Goal: Task Accomplishment & Management: Manage account settings

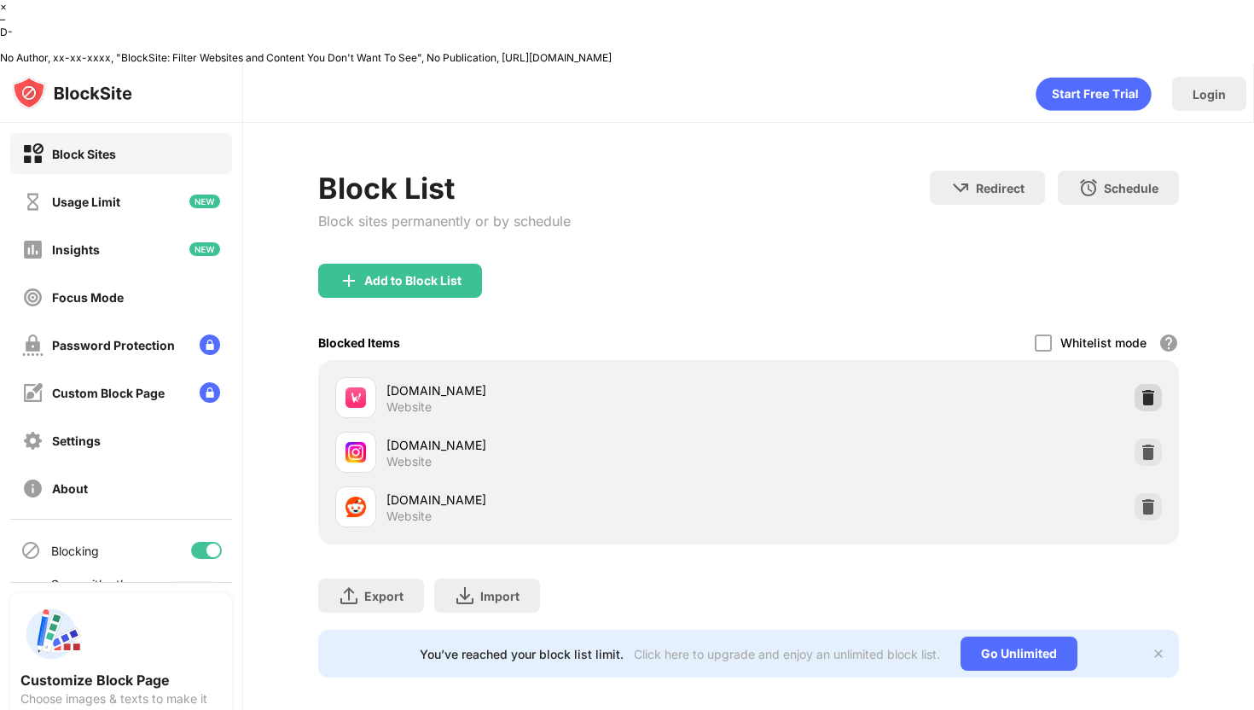
click at [1141, 389] on img at bounding box center [1148, 397] width 17 height 17
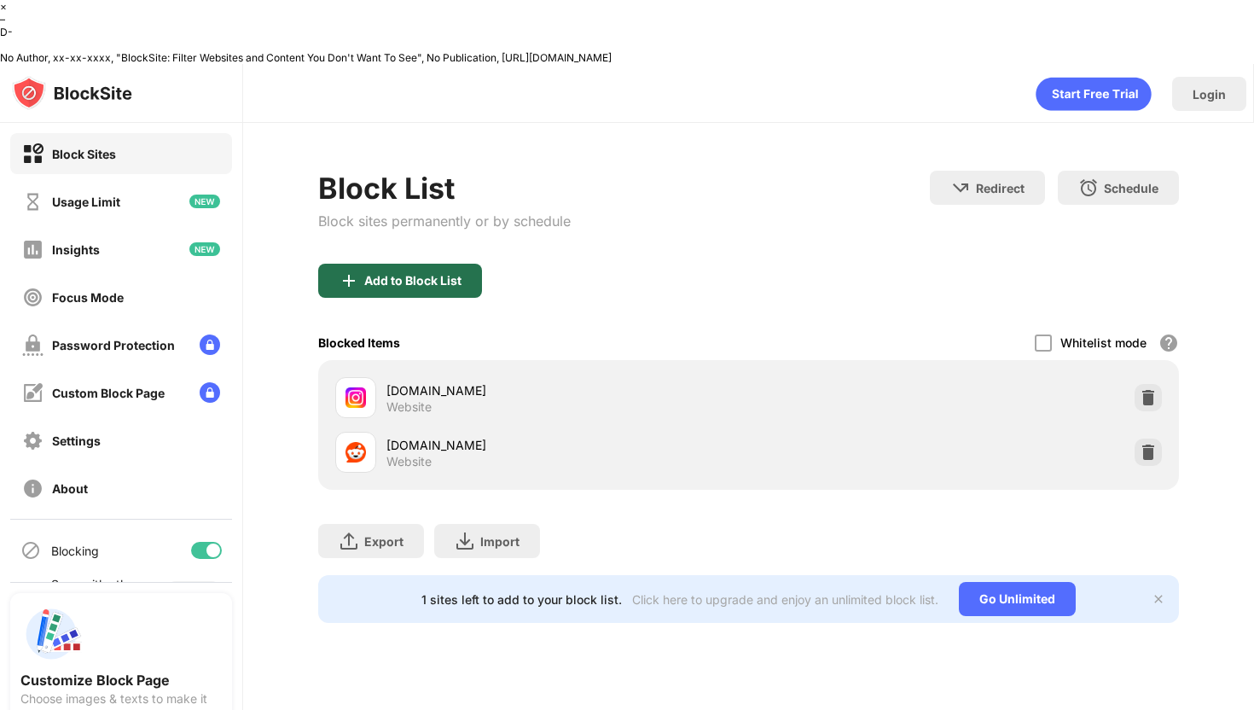
click at [357, 270] on img at bounding box center [349, 280] width 20 height 20
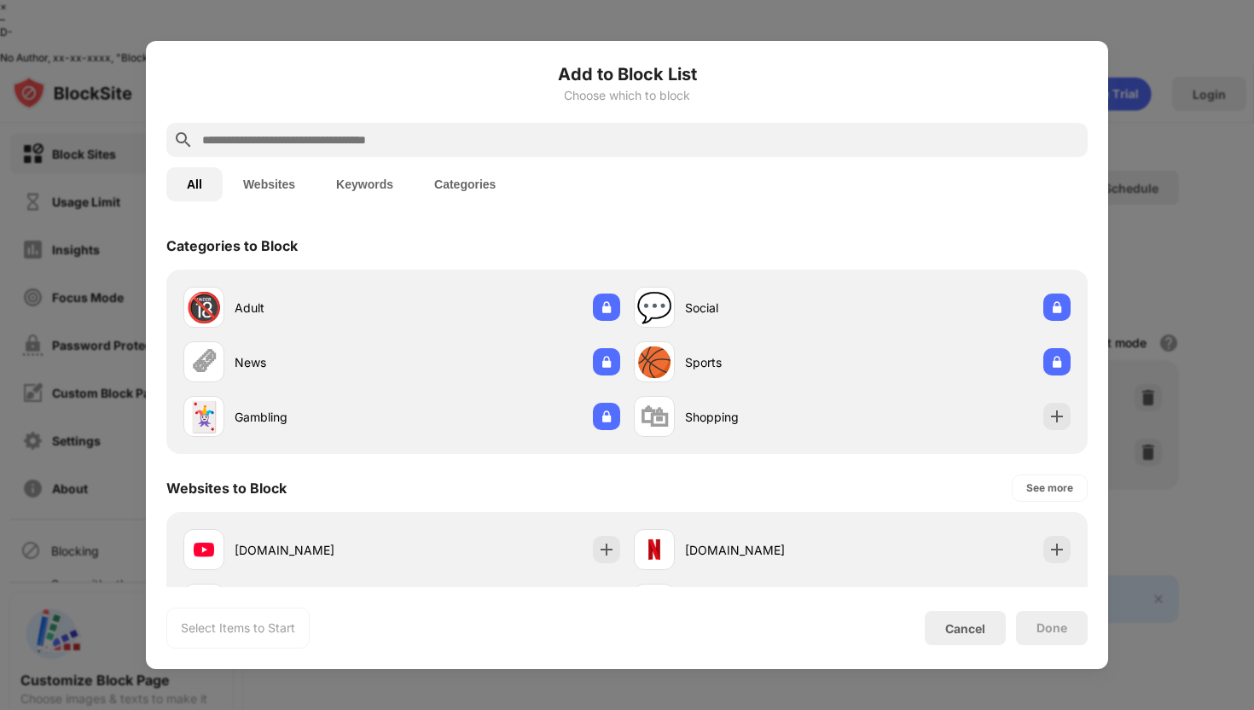
click at [419, 139] on input "text" at bounding box center [640, 140] width 880 height 20
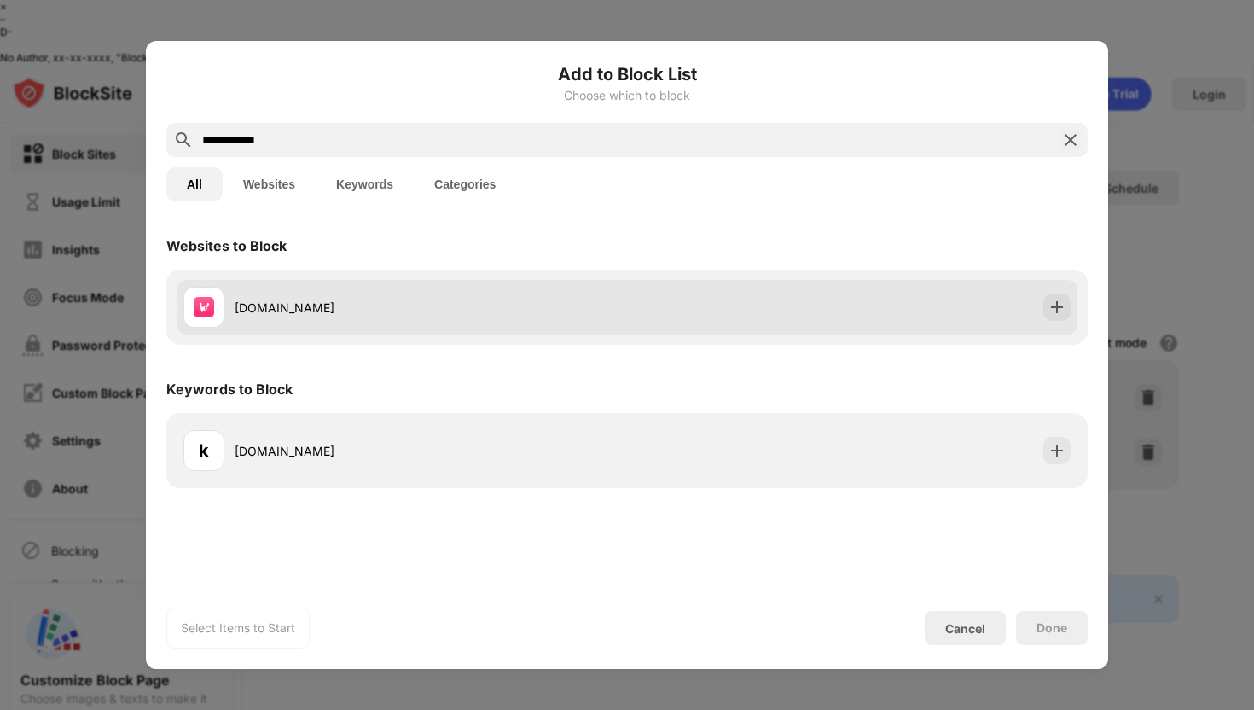
type input "**********"
click at [469, 287] on div "koreaboo.com" at bounding box center [405, 307] width 444 height 41
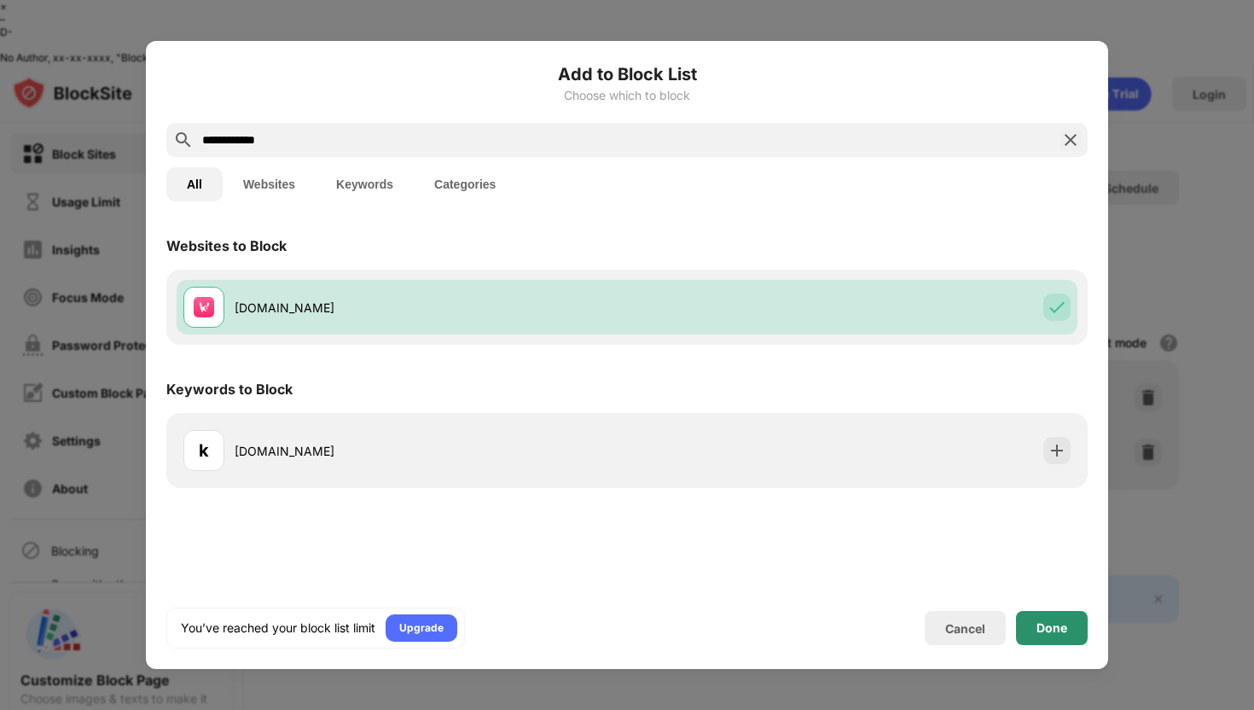
click at [1047, 634] on div "Done" at bounding box center [1052, 628] width 31 height 14
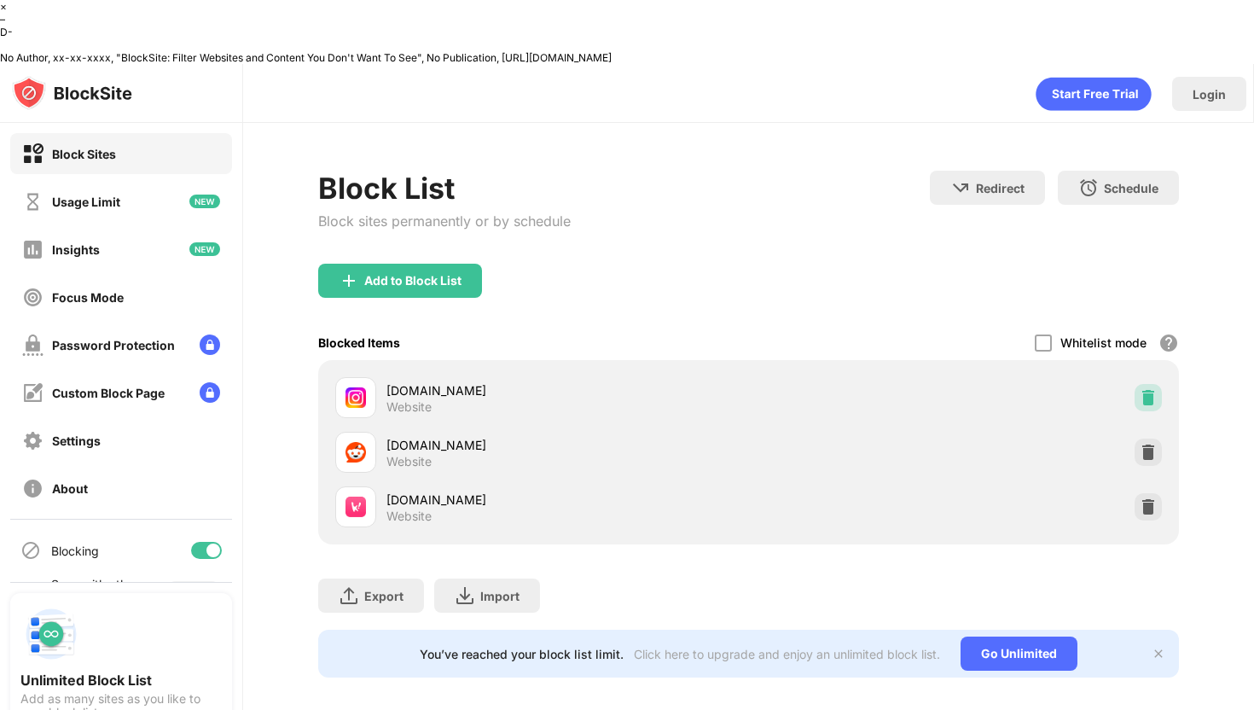
click at [1147, 389] on img at bounding box center [1148, 397] width 17 height 17
